Goal: Task Accomplishment & Management: Manage account settings

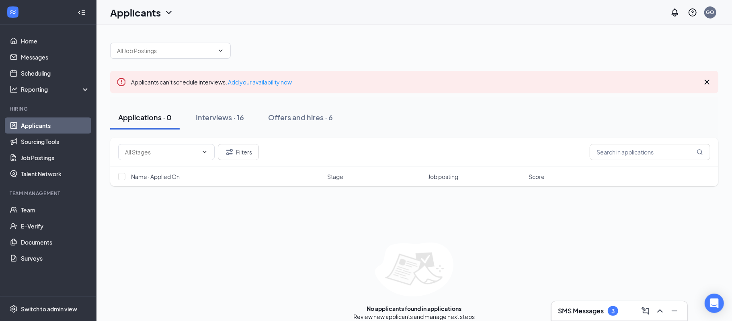
click at [561, 313] on h3 "SMS Messages" at bounding box center [581, 310] width 46 height 9
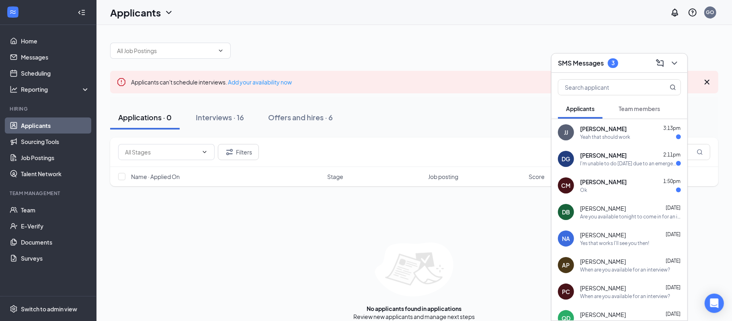
click at [609, 178] on span "[PERSON_NAME]" at bounding box center [603, 182] width 47 height 8
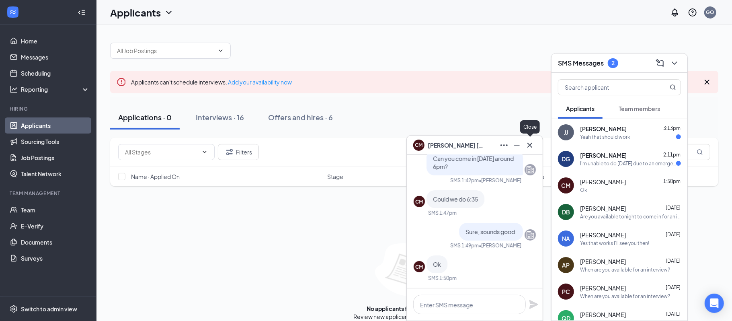
click at [532, 147] on icon "Cross" at bounding box center [529, 144] width 5 height 5
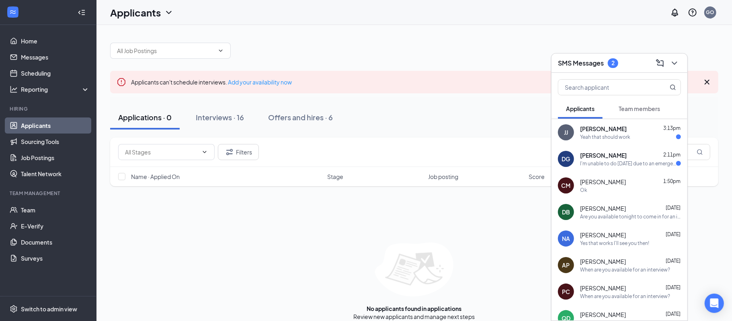
click at [614, 154] on span "[PERSON_NAME]" at bounding box center [603, 155] width 47 height 8
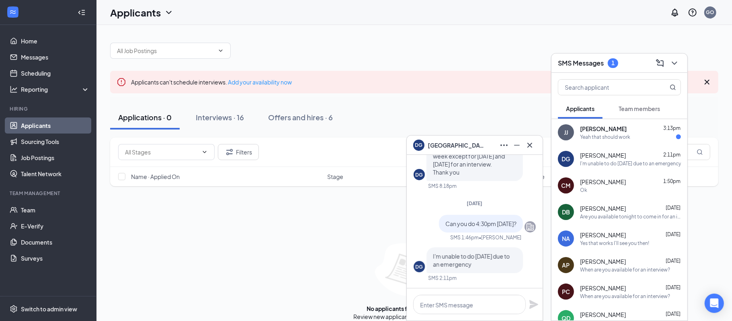
click at [624, 139] on div "Yeah that should work" at bounding box center [605, 136] width 50 height 7
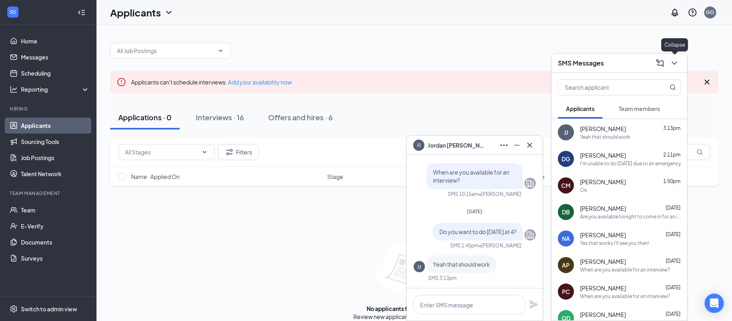
click at [678, 61] on icon "ChevronDown" at bounding box center [675, 63] width 10 height 10
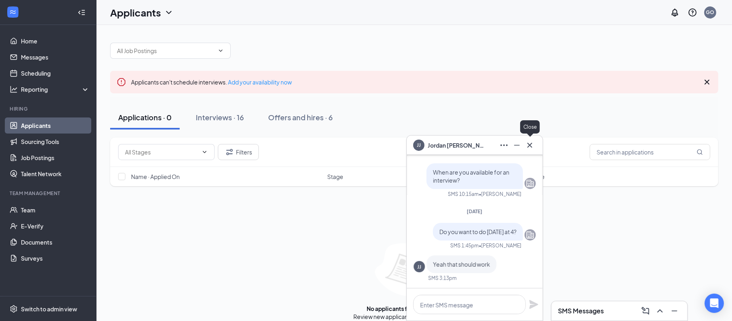
click at [531, 145] on icon "Cross" at bounding box center [530, 145] width 10 height 10
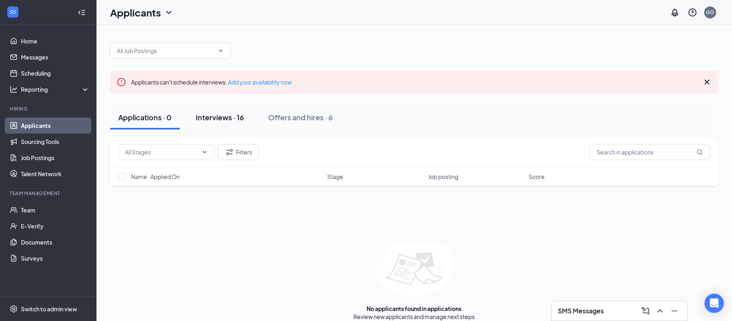
click at [231, 108] on button "Interviews · 16" at bounding box center [220, 117] width 64 height 24
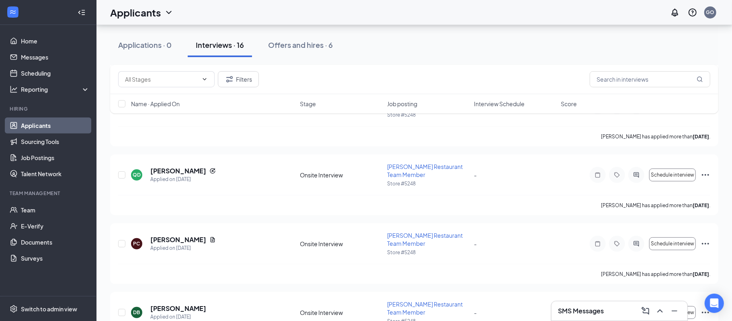
scroll to position [179, 0]
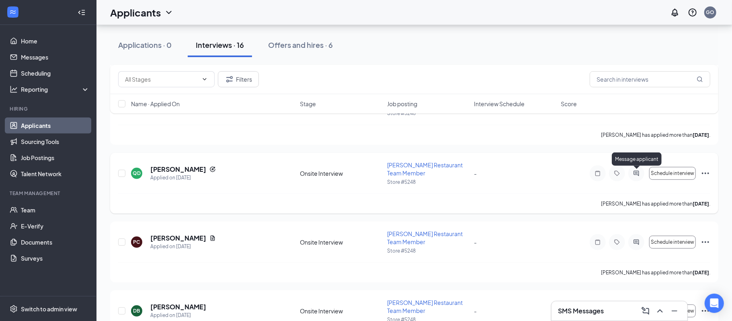
click at [638, 176] on icon "ActiveChat" at bounding box center [637, 173] width 10 height 6
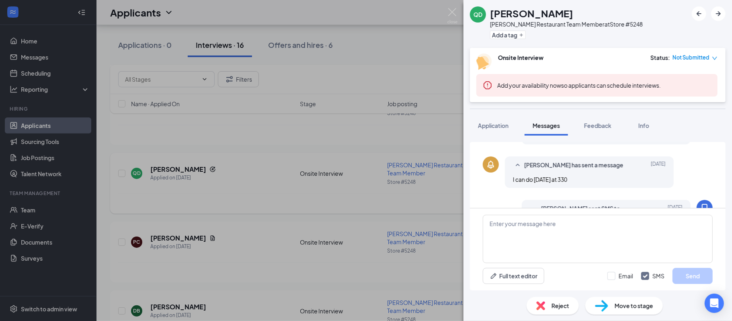
scroll to position [330, 0]
click at [638, 176] on div "I can do [DATE] at 330" at bounding box center [589, 180] width 153 height 9
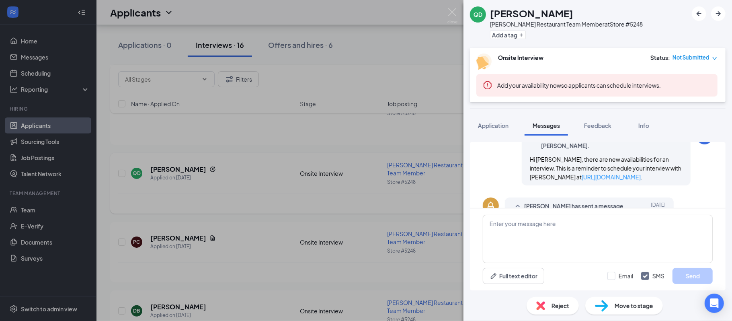
scroll to position [371, 0]
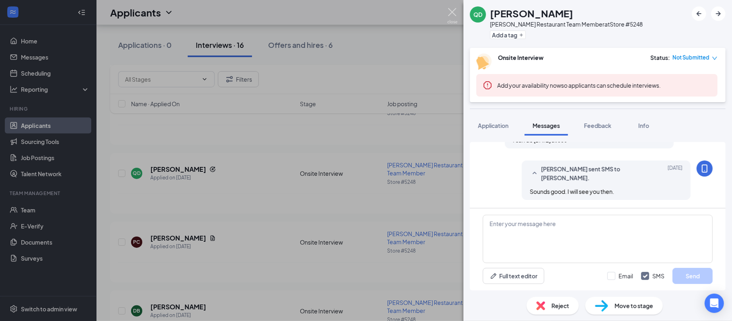
click at [455, 18] on img at bounding box center [452, 16] width 10 height 16
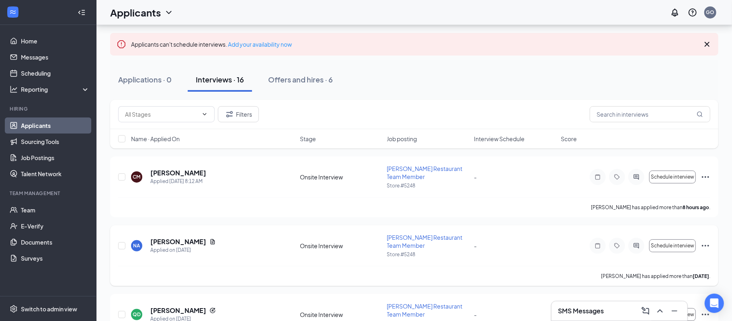
scroll to position [36, 0]
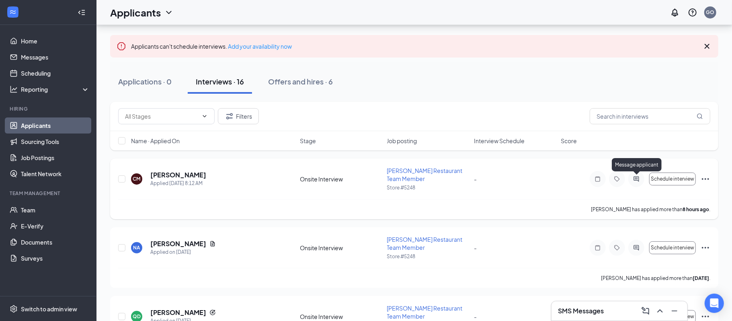
click at [635, 176] on icon "ActiveChat" at bounding box center [637, 179] width 10 height 6
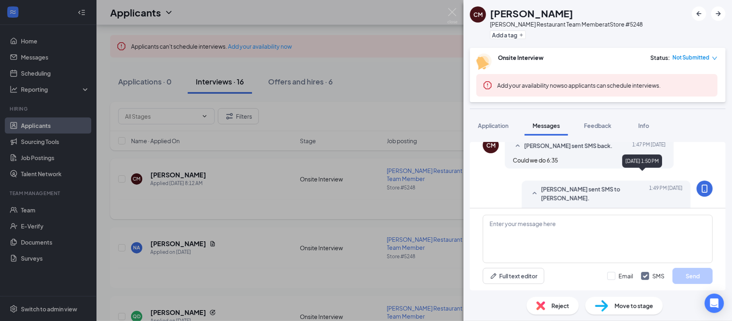
scroll to position [272, 0]
click at [453, 9] on img at bounding box center [452, 16] width 10 height 16
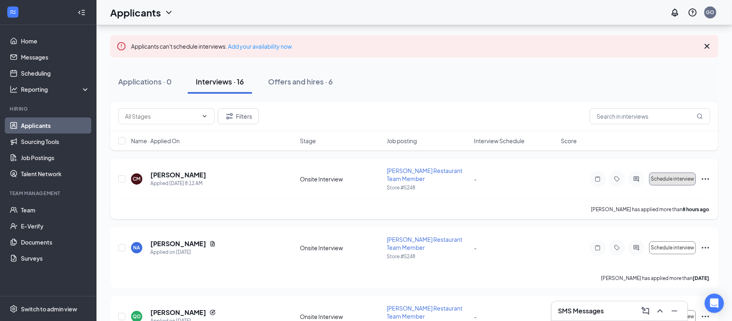
click at [663, 183] on button "Schedule interview" at bounding box center [672, 178] width 47 height 13
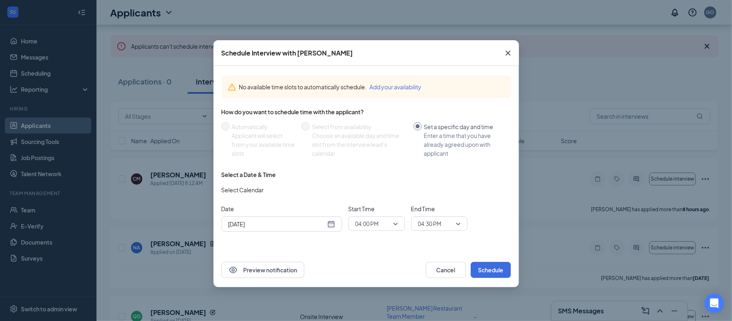
click at [417, 223] on input "search" at bounding box center [436, 224] width 41 height 14
click at [388, 218] on span "04:00 PM" at bounding box center [372, 223] width 35 height 12
click at [380, 164] on span "06:30 PM" at bounding box center [376, 164] width 43 height 9
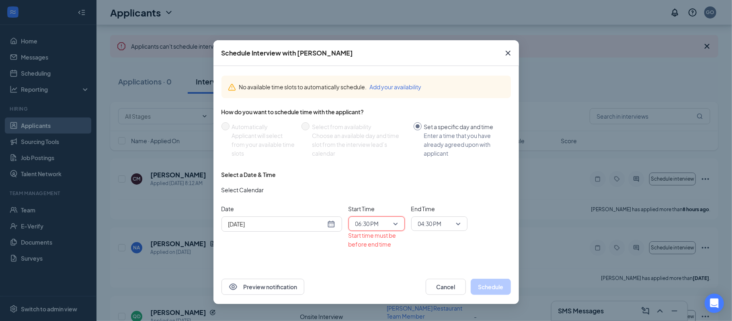
click at [423, 226] on span "04:30 PM" at bounding box center [430, 223] width 24 height 12
click at [440, 201] on span "06:45 PM" at bounding box center [430, 201] width 24 height 9
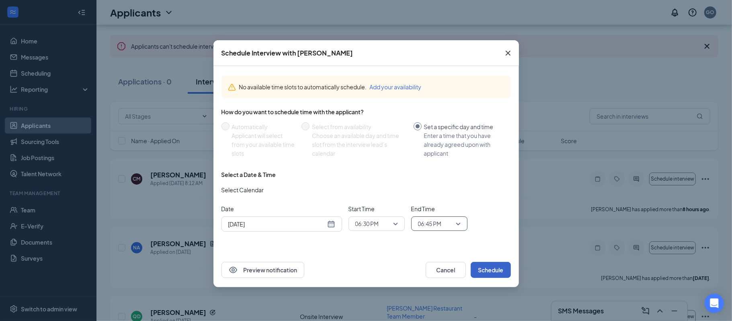
click at [503, 263] on button "Schedule" at bounding box center [491, 270] width 40 height 16
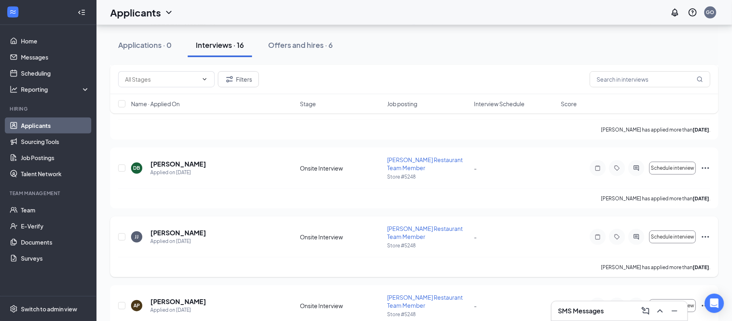
scroll to position [323, 0]
click at [636, 234] on icon "ActiveChat" at bounding box center [637, 235] width 10 height 6
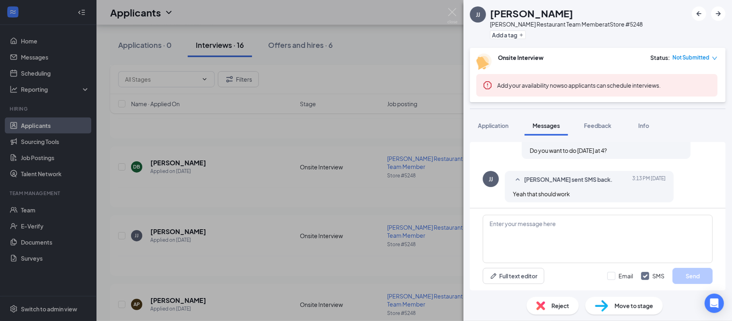
scroll to position [425, 0]
click at [453, 10] on img at bounding box center [452, 16] width 10 height 16
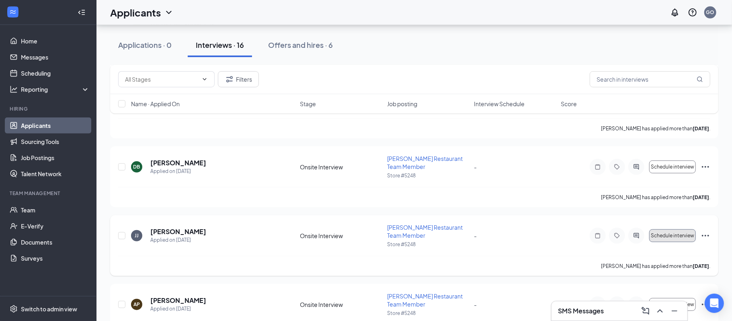
click at [677, 233] on span "Schedule interview" at bounding box center [672, 236] width 43 height 6
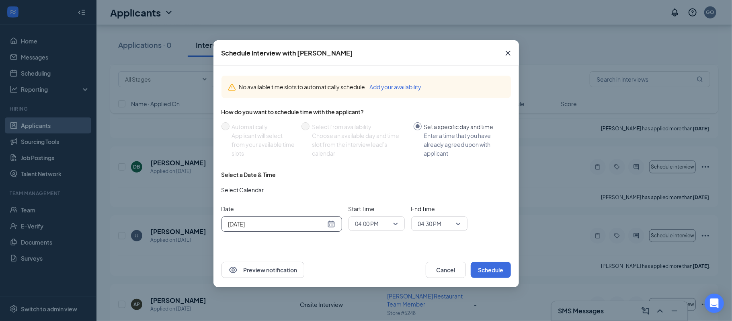
click at [276, 229] on div "[DATE]" at bounding box center [282, 223] width 121 height 15
type input "[DATE]"
click at [318, 172] on div "20" at bounding box center [321, 169] width 10 height 10
click at [447, 228] on span "04:30 PM" at bounding box center [435, 223] width 35 height 12
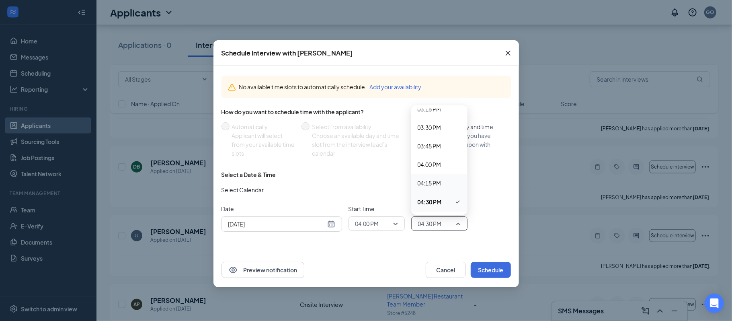
click at [433, 179] on span "04:15 PM" at bounding box center [430, 182] width 24 height 9
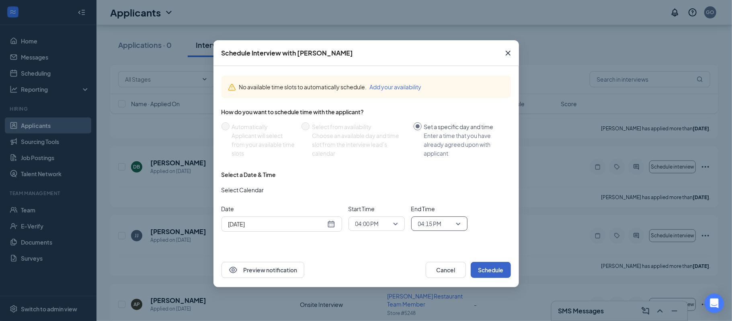
click at [484, 274] on button "Schedule" at bounding box center [491, 270] width 40 height 16
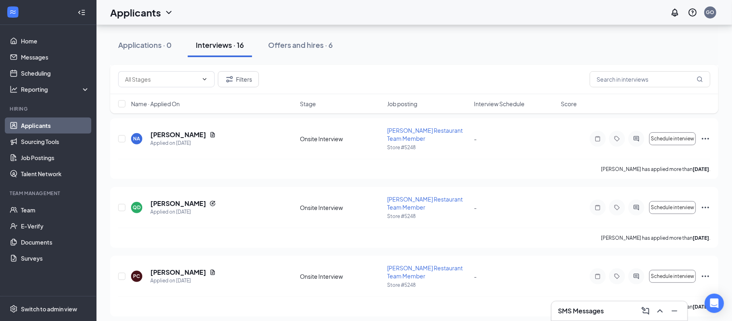
scroll to position [143, 0]
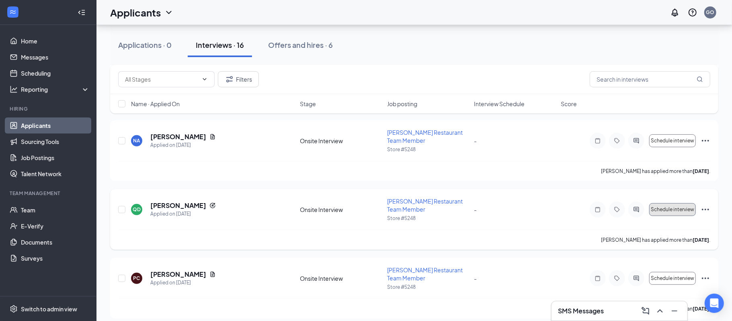
click at [653, 210] on span "Schedule interview" at bounding box center [672, 210] width 43 height 6
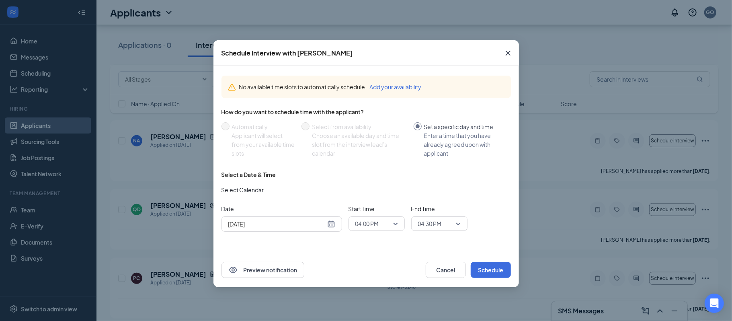
click at [372, 218] on span "04:00 PM" at bounding box center [367, 223] width 24 height 12
click at [374, 164] on span "03:30 PM" at bounding box center [367, 164] width 24 height 9
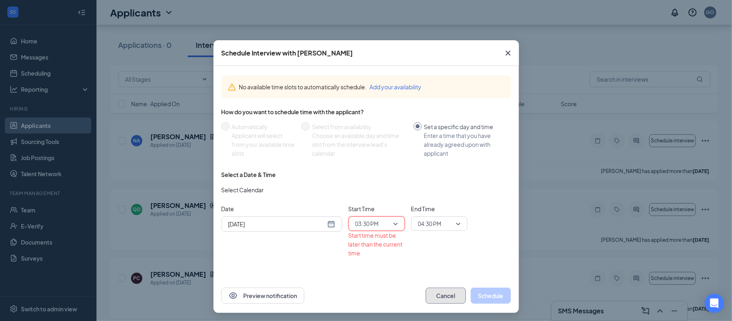
click at [439, 294] on button "Cancel" at bounding box center [446, 295] width 40 height 16
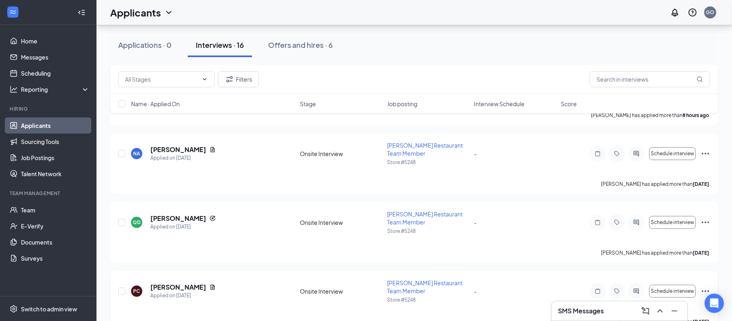
scroll to position [129, 0]
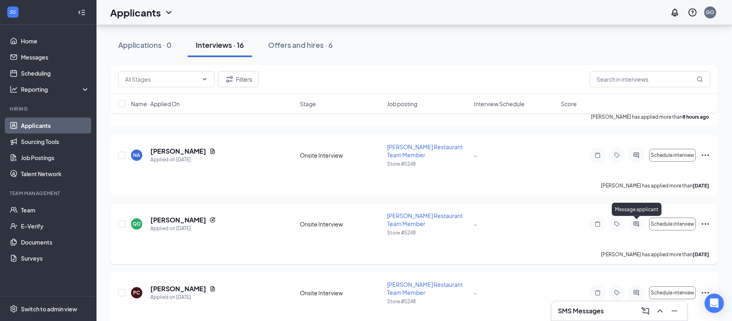
click at [636, 225] on icon "ActiveChat" at bounding box center [636, 223] width 5 height 5
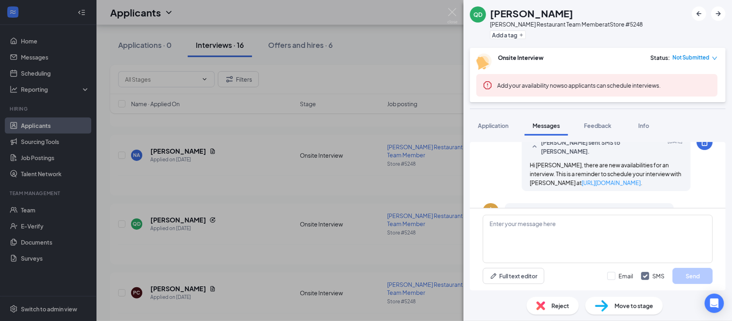
scroll to position [283, 0]
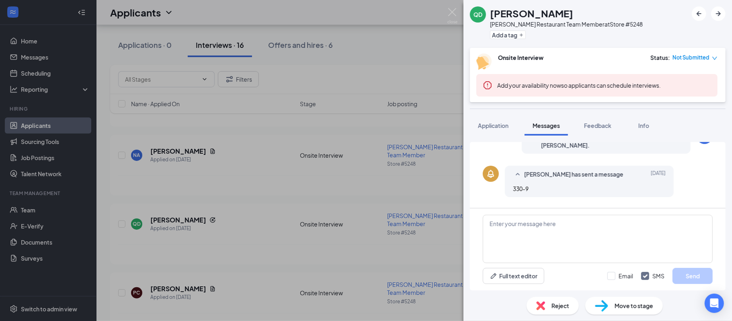
scroll to position [371, 0]
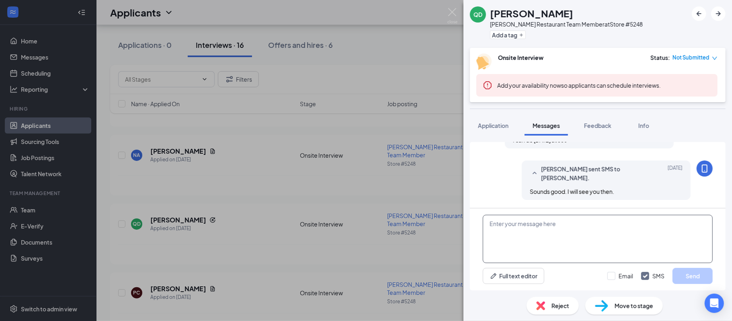
click at [537, 256] on textarea at bounding box center [598, 239] width 230 height 48
click at [453, 13] on img at bounding box center [452, 16] width 10 height 16
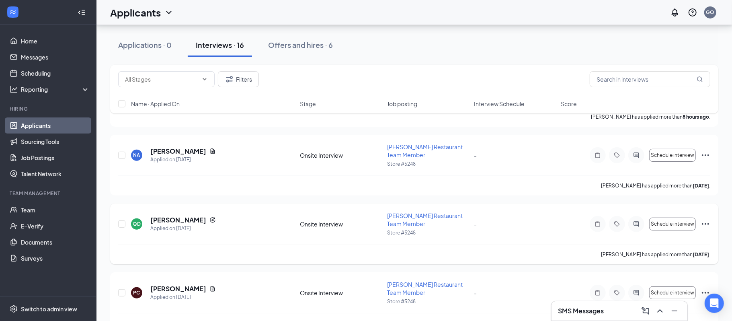
click at [706, 226] on icon "Ellipses" at bounding box center [706, 224] width 10 height 10
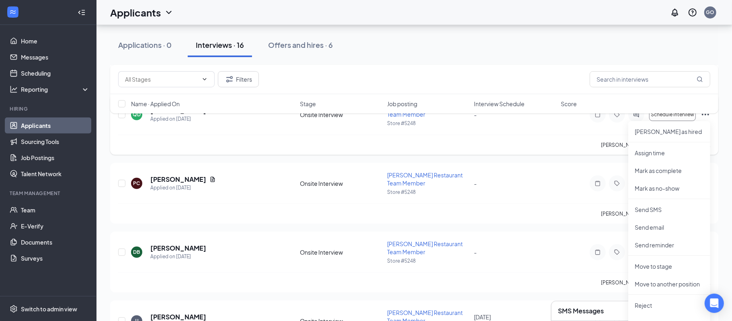
scroll to position [239, 0]
click at [650, 299] on li "Reject" at bounding box center [669, 304] width 82 height 18
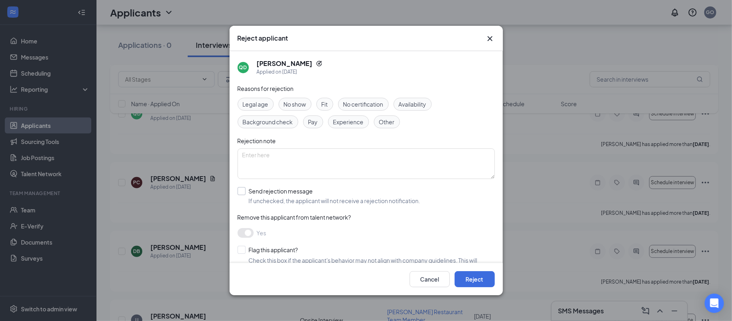
click at [244, 195] on input "Send rejection message If unchecked, the applicant will not receive a rejection…" at bounding box center [329, 196] width 183 height 18
checkbox input "true"
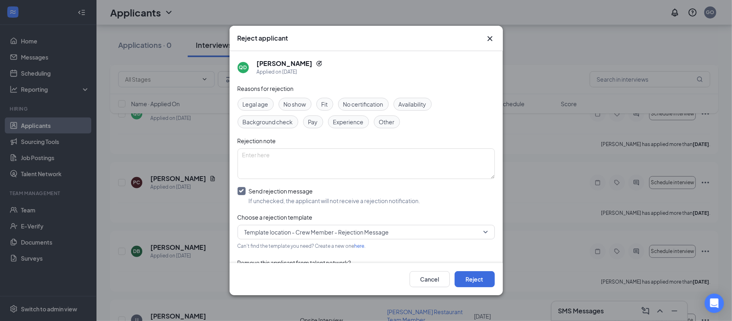
click at [364, 232] on span "Template location - Crew Member - Rejection Message" at bounding box center [316, 232] width 145 height 12
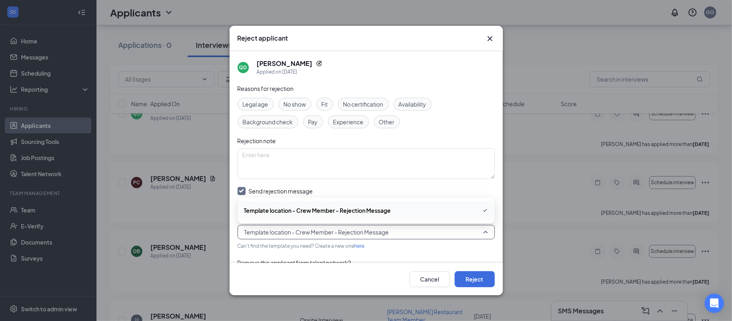
click at [433, 129] on div "Reasons for rejection Legal age No show Fit No certification Availability Backg…" at bounding box center [366, 205] width 257 height 243
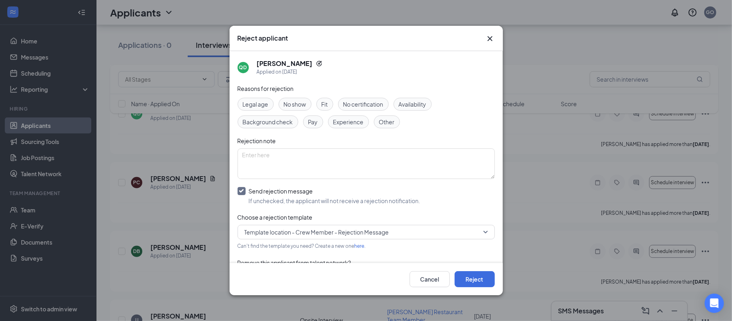
click at [300, 104] on span "No show" at bounding box center [295, 104] width 23 height 9
click at [287, 170] on textarea at bounding box center [366, 163] width 257 height 31
type textarea "k"
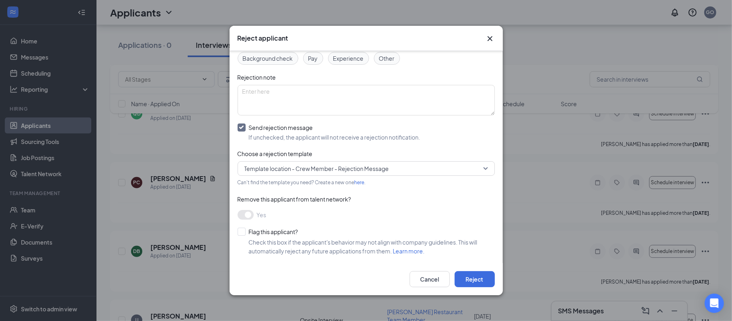
click at [357, 115] on div "Reasons for rejection Legal age No show Fit No certification Availability Backg…" at bounding box center [366, 142] width 257 height 243
click at [364, 103] on textarea at bounding box center [366, 100] width 257 height 31
type textarea "Keeps scheduling interviews and then never shows up."
click at [494, 144] on div "Reasons for rejection Legal age No show Fit No certification Availability Backg…" at bounding box center [366, 142] width 257 height 243
click at [481, 277] on button "Reject" at bounding box center [475, 279] width 40 height 16
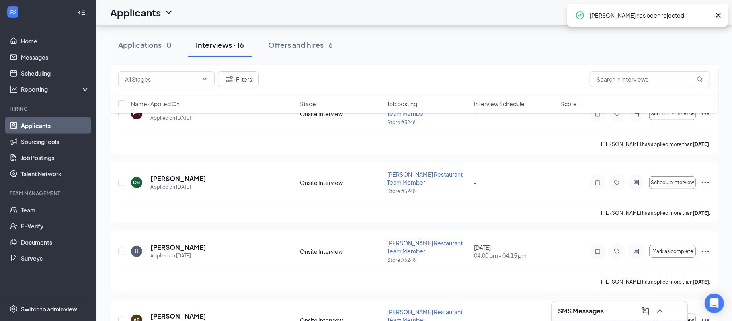
scroll to position [0, 0]
